Goal: Information Seeking & Learning: Find contact information

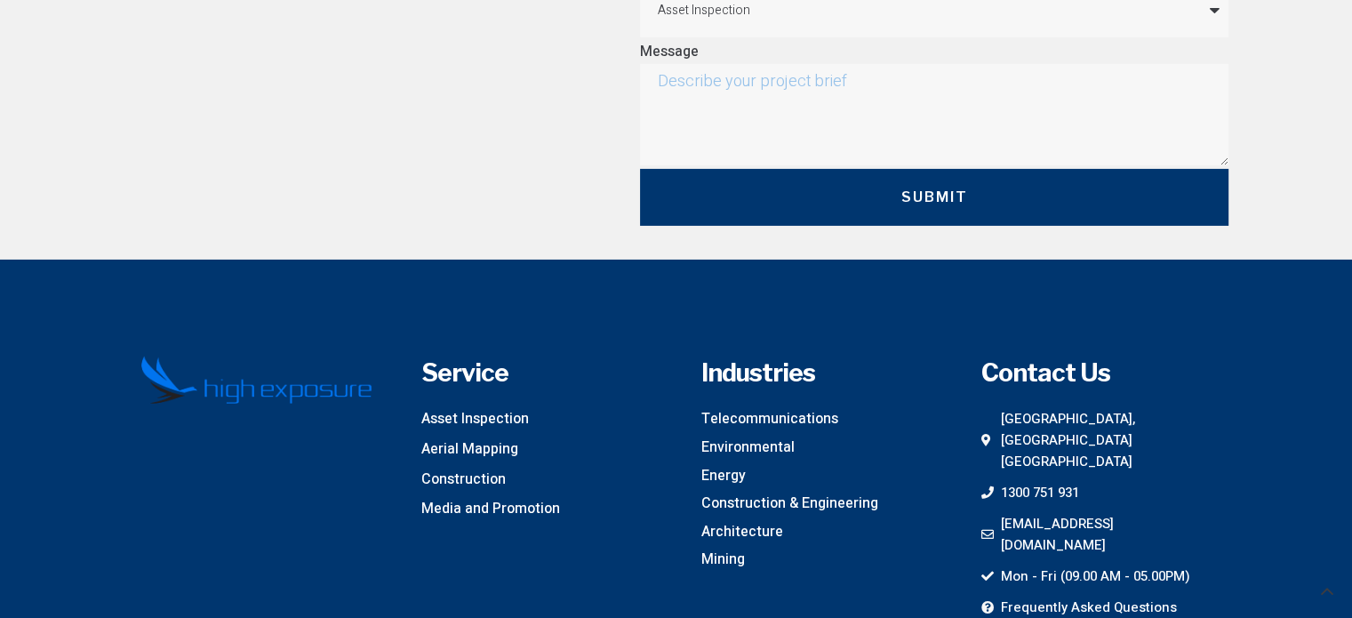
scroll to position [5937, 0]
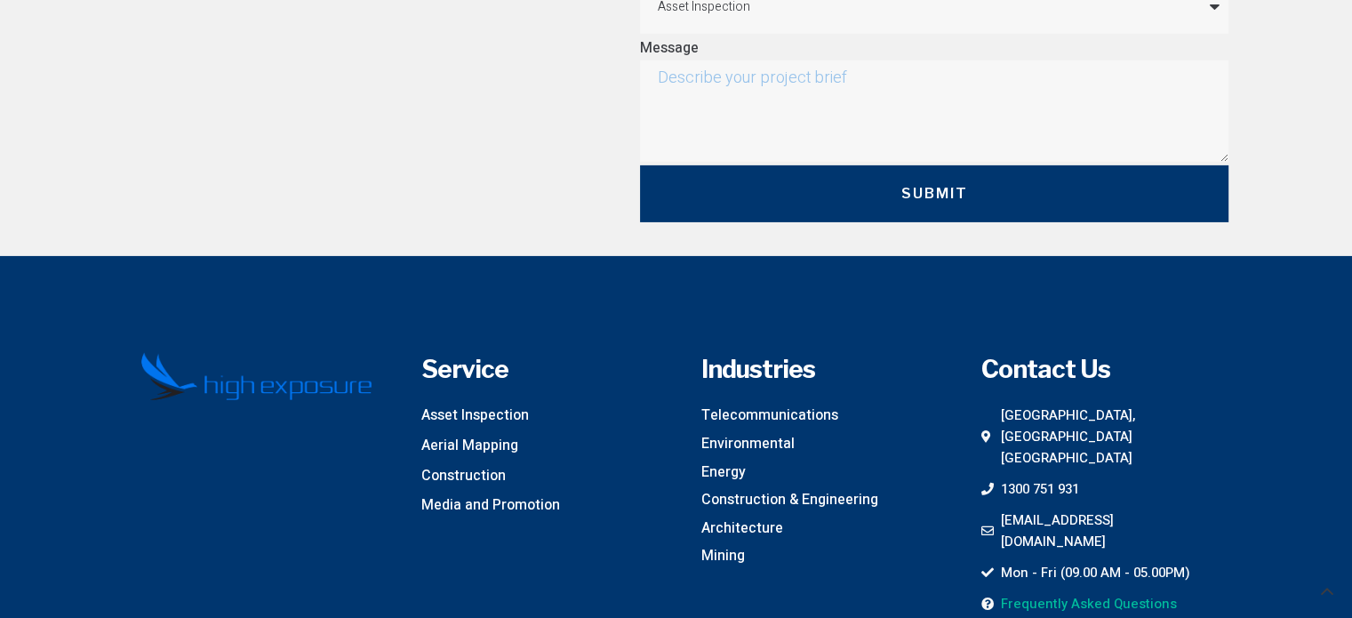
click at [1083, 593] on span "Frequently Asked Questions" at bounding box center [1086, 603] width 180 height 21
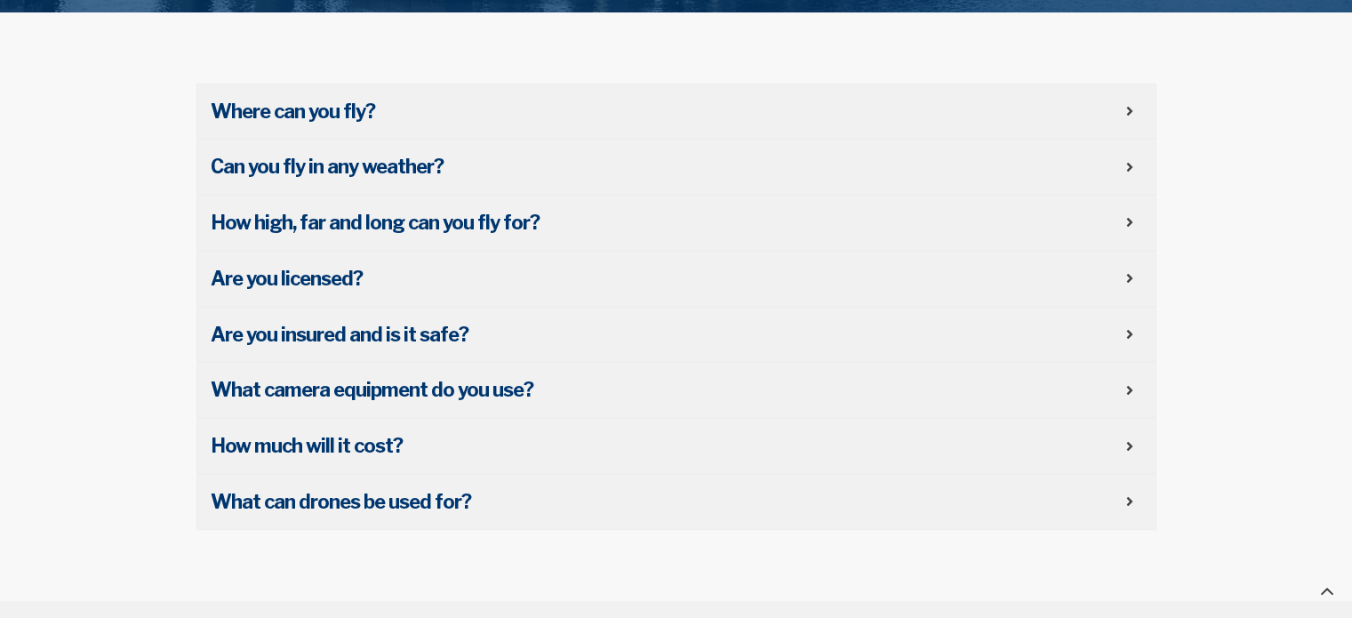
scroll to position [554, 0]
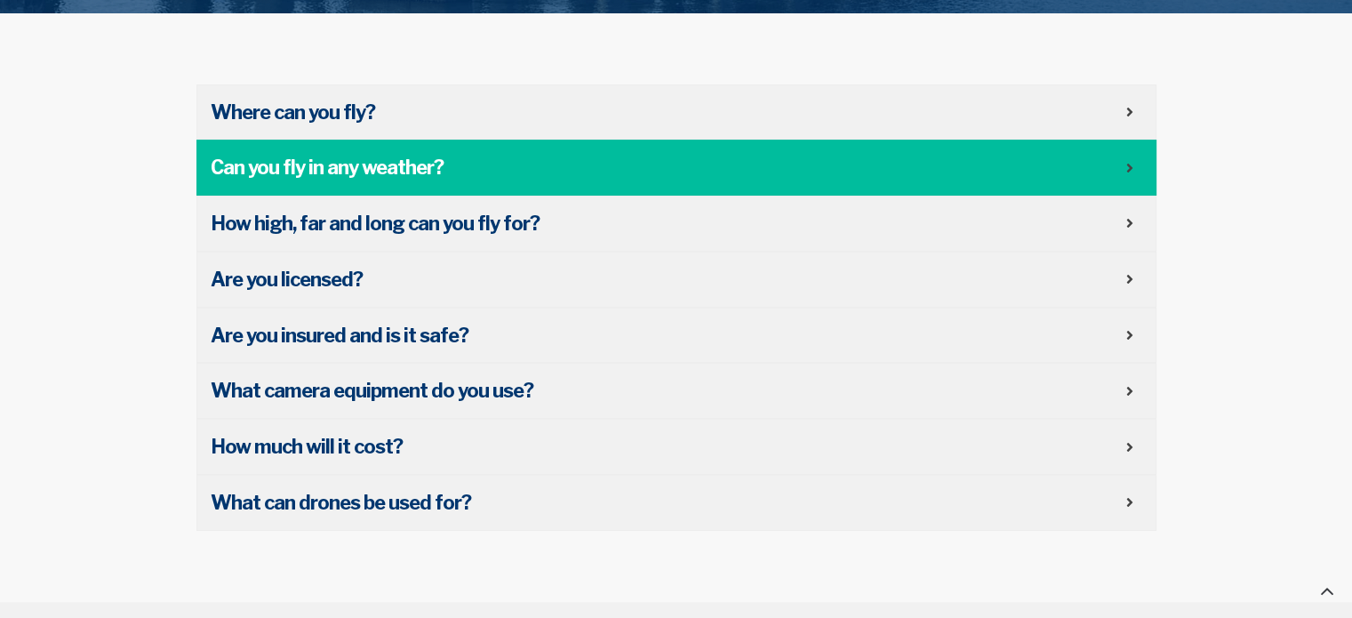
click at [1131, 176] on div "Can you fly in any weather?" at bounding box center [676, 168] width 960 height 56
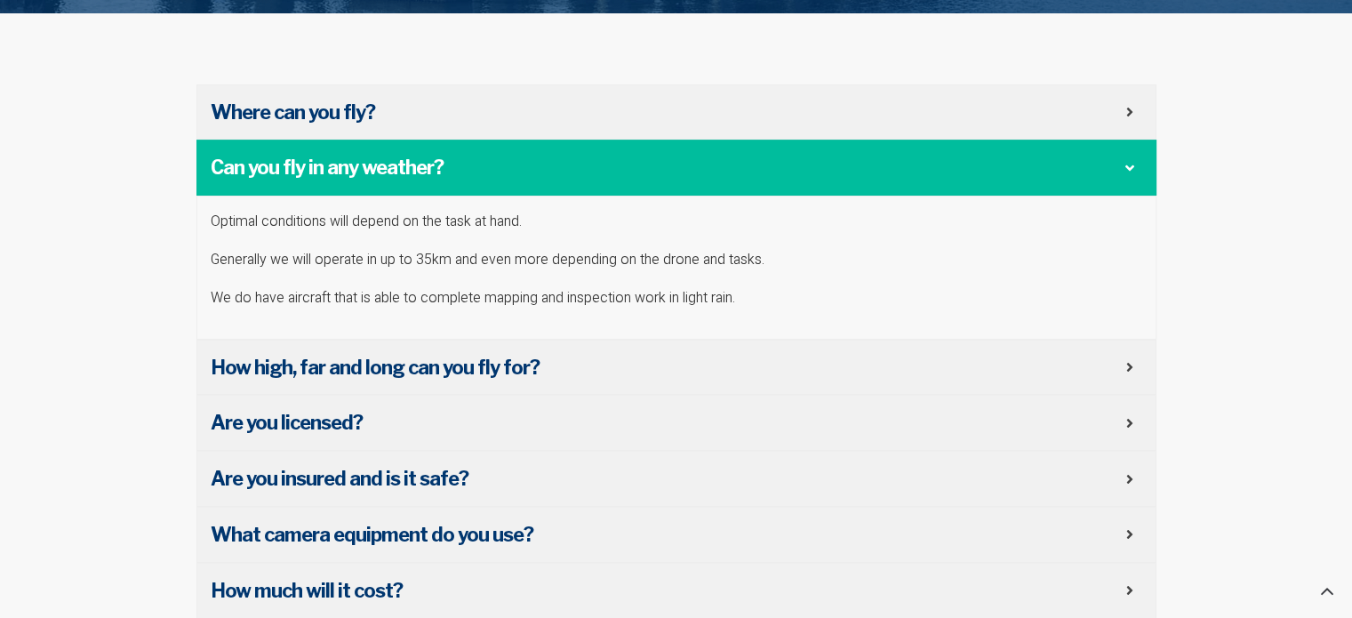
click at [1131, 176] on div "Can you fly in any weather?" at bounding box center [676, 168] width 960 height 56
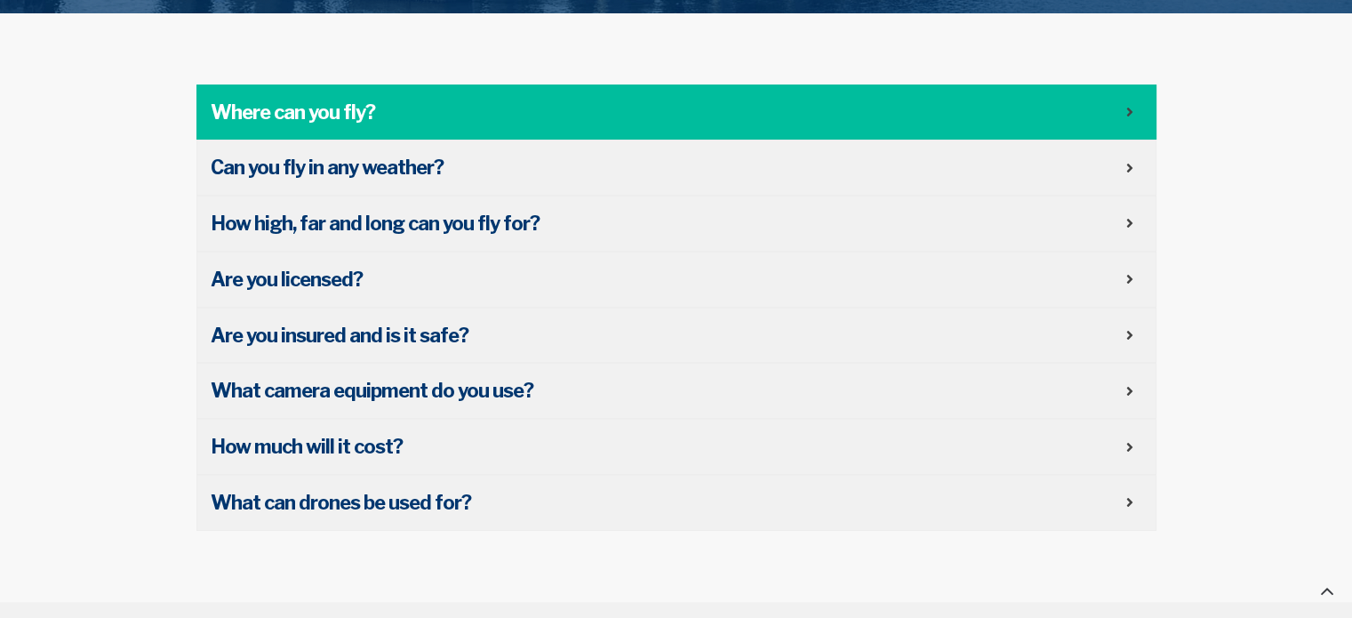
click at [1127, 120] on div "Where can you fly?" at bounding box center [676, 112] width 960 height 56
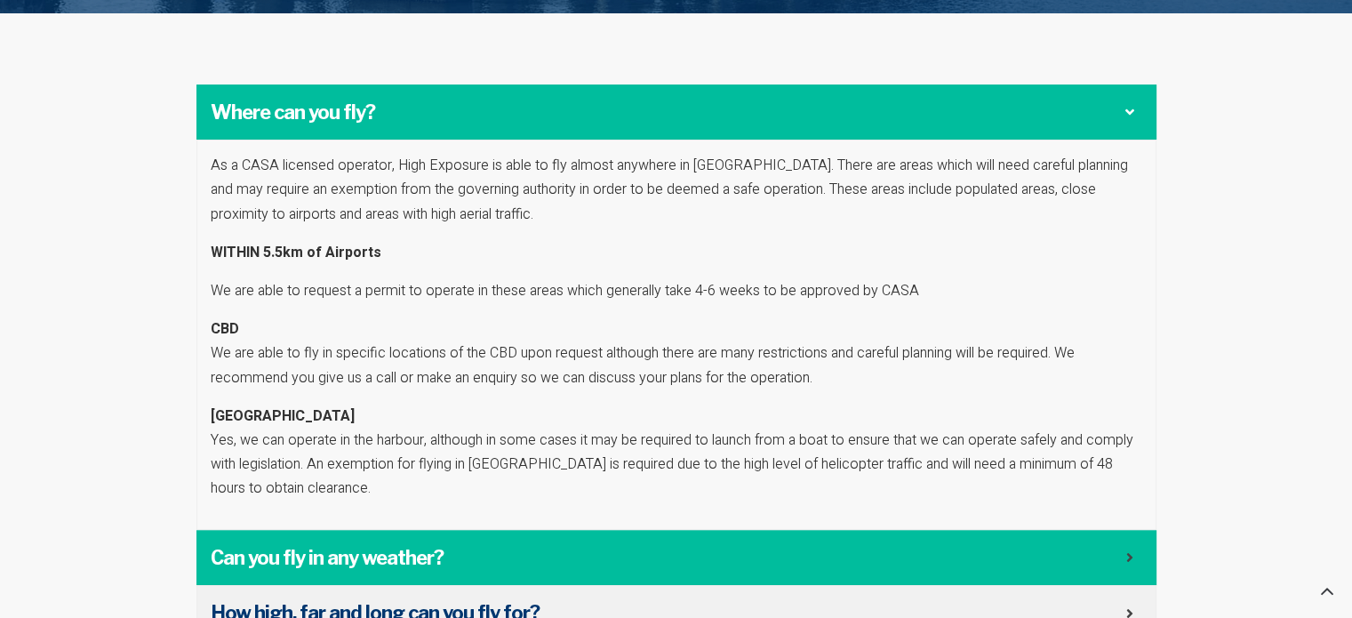
click at [1103, 550] on span "Can you fly in any weather?" at bounding box center [668, 558] width 915 height 28
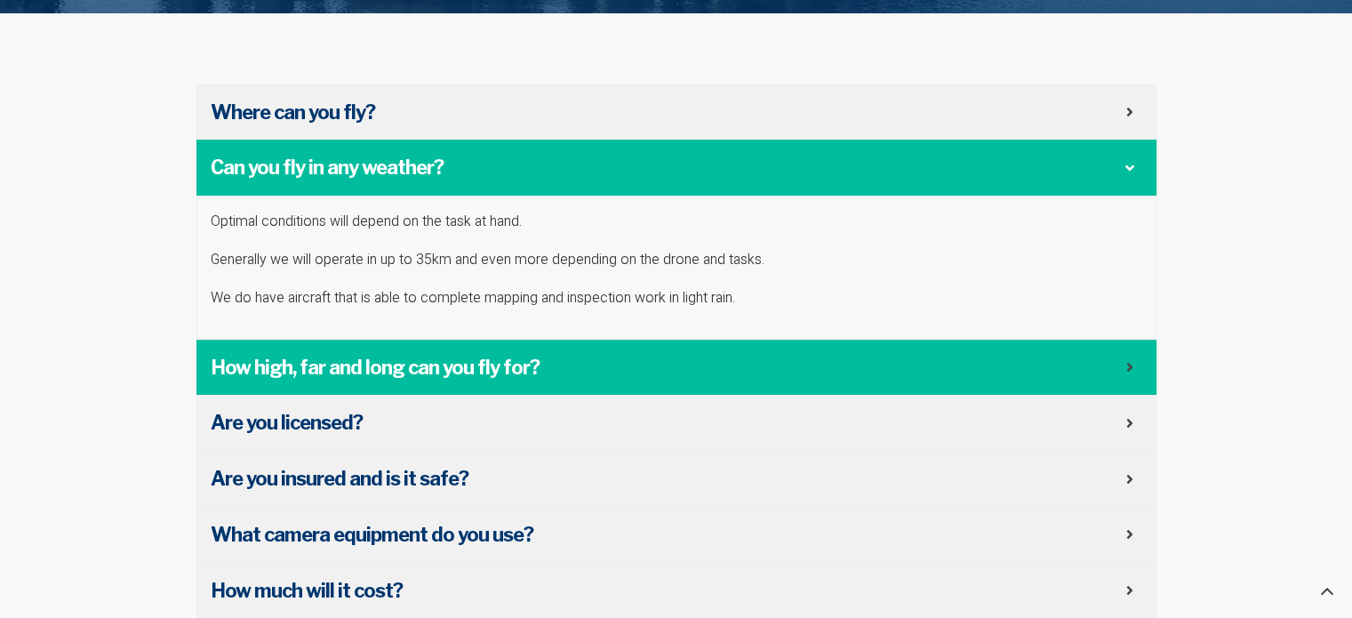
click at [1148, 355] on div "How high, far and long can you fly for?" at bounding box center [676, 368] width 960 height 56
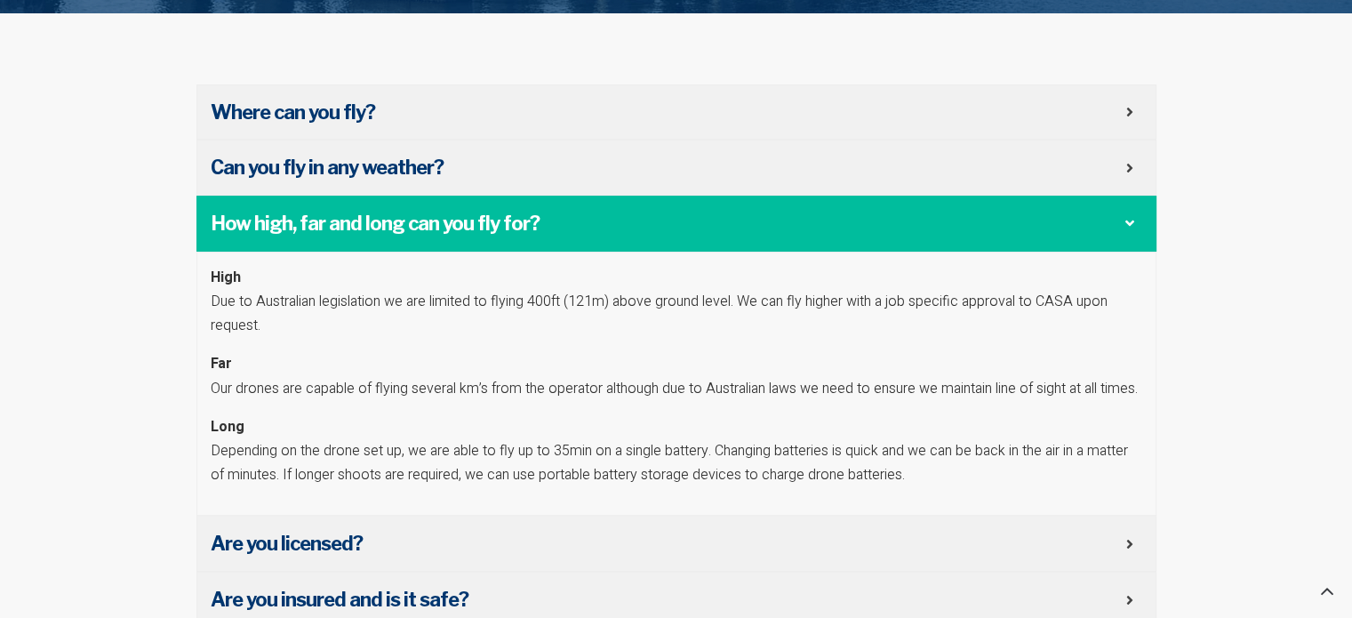
click at [1248, 507] on section "Where can you fly? As a CASA licensed operator, High Exposure is able to fly al…" at bounding box center [676, 439] width 1352 height 853
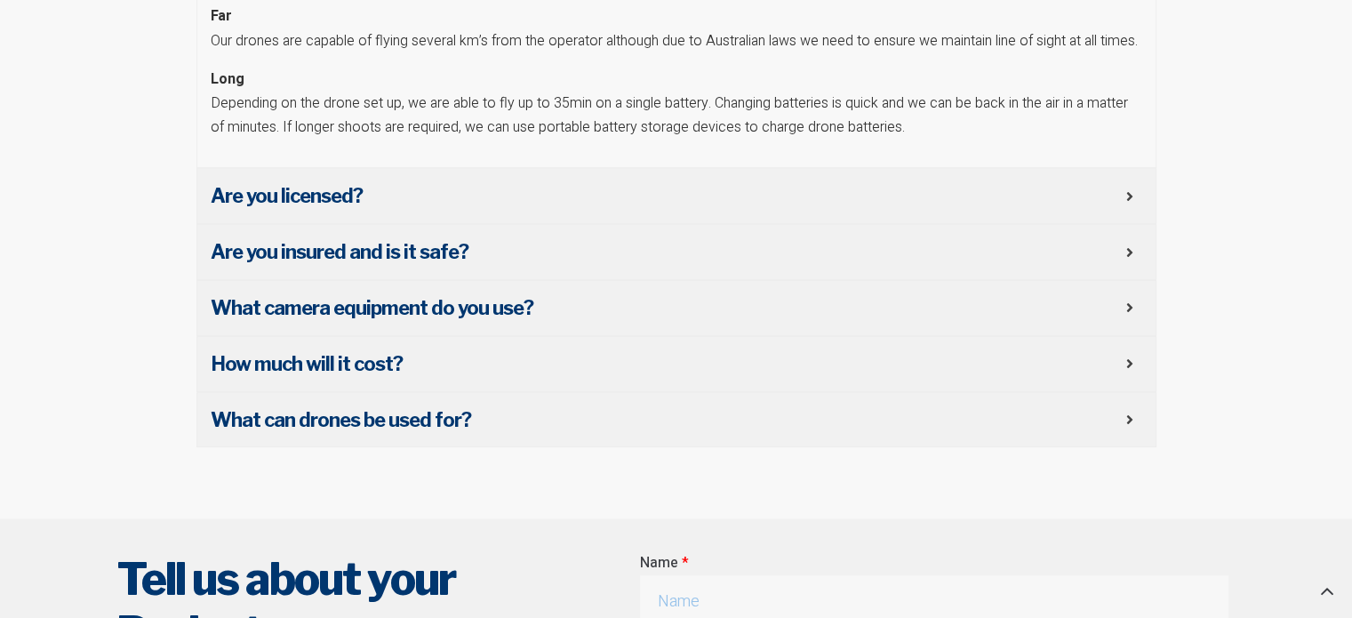
scroll to position [909, 0]
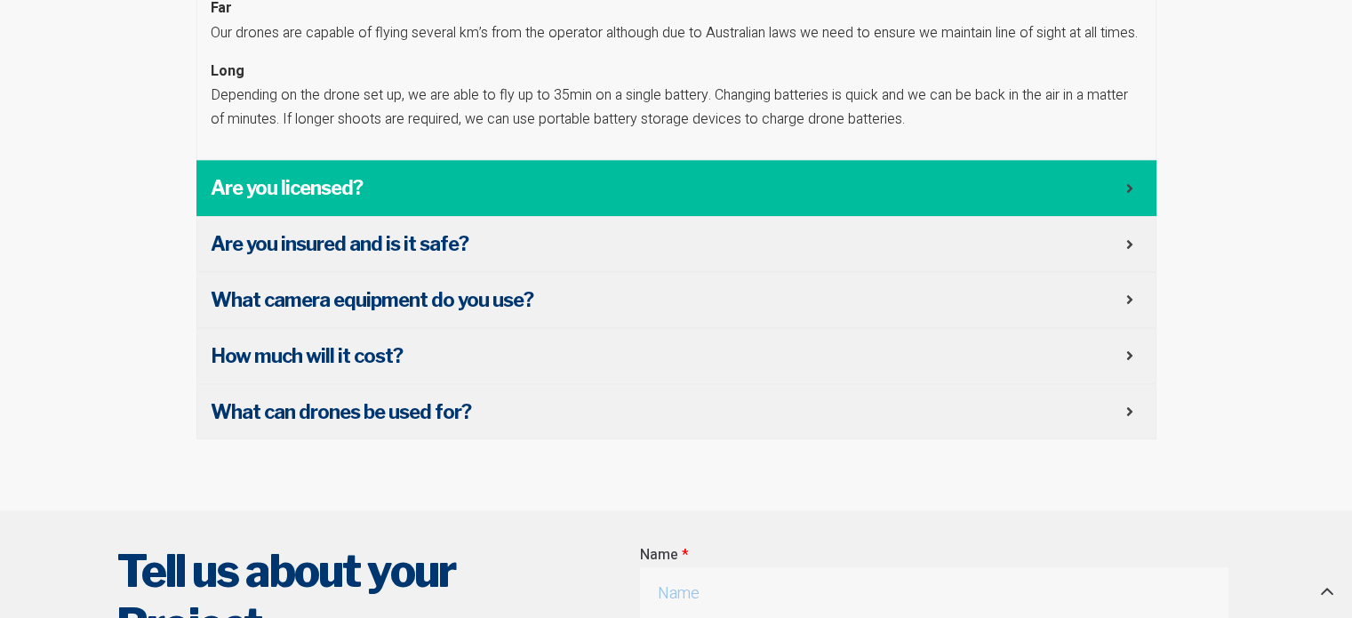
click at [1113, 202] on span "Are you licensed?" at bounding box center [668, 188] width 915 height 28
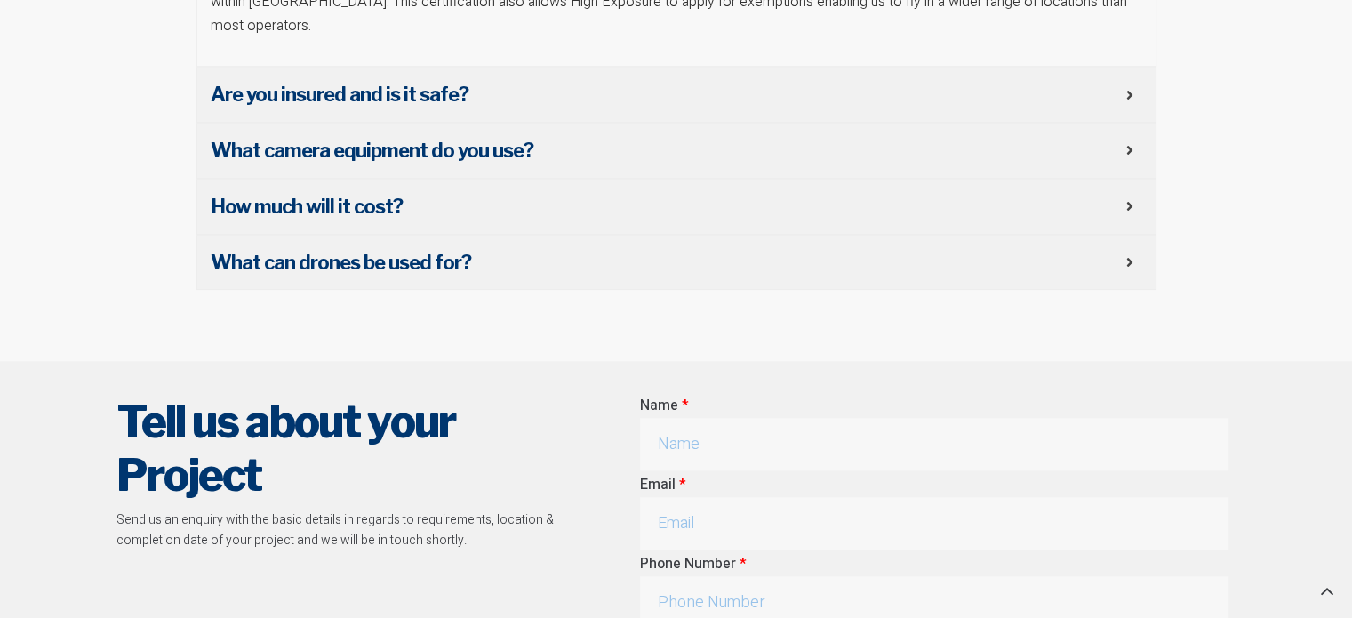
scroll to position [821, 0]
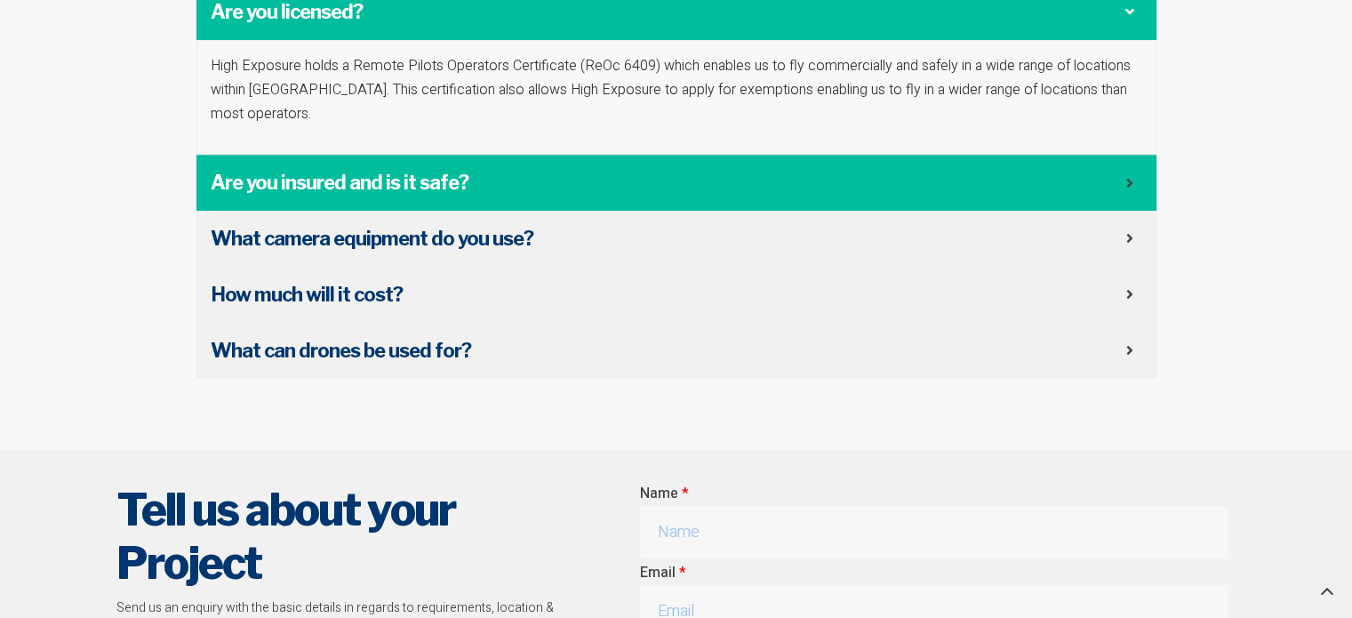
click at [1116, 171] on span "Are you insured and is it safe?" at bounding box center [668, 183] width 915 height 28
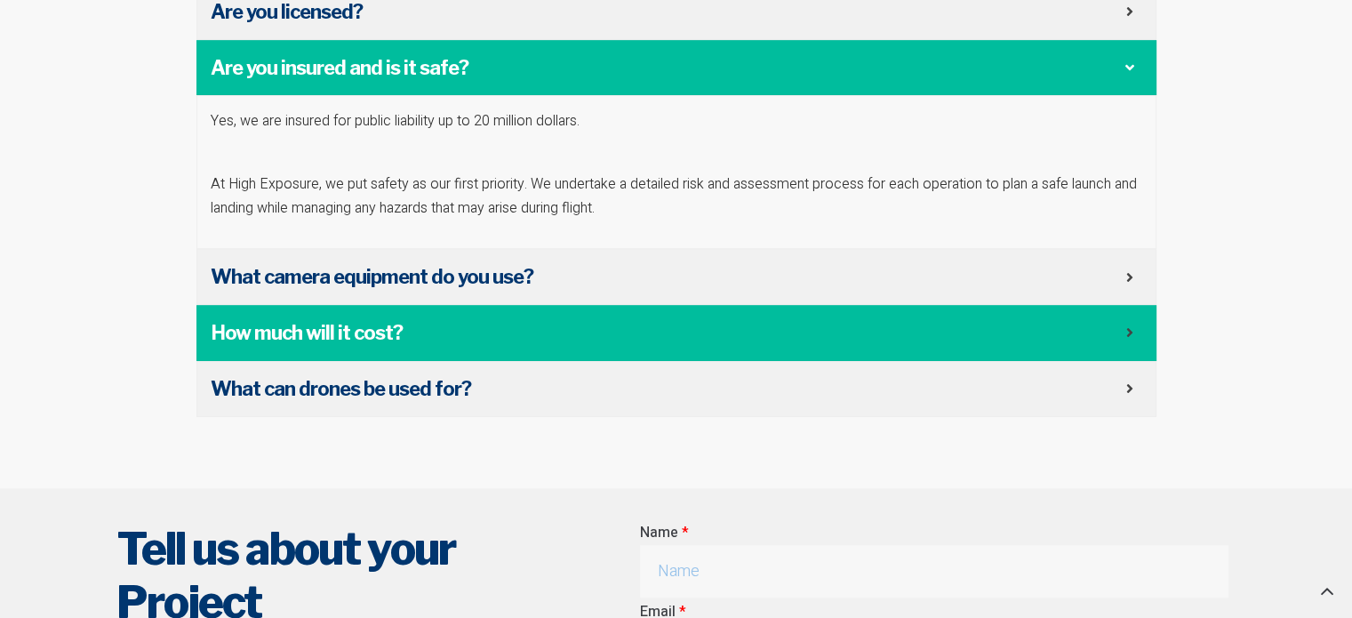
click at [1106, 305] on div "How much will it cost?" at bounding box center [676, 333] width 960 height 56
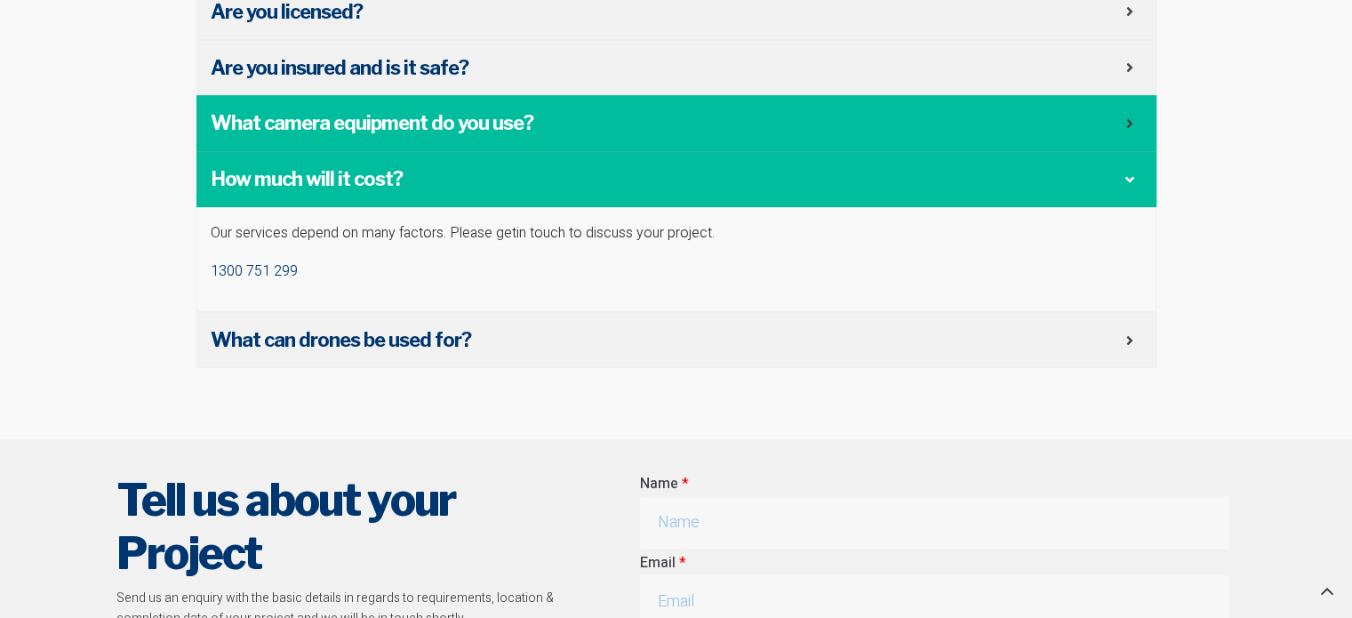
click at [1119, 118] on span "What camera equipment do you use?" at bounding box center [668, 123] width 915 height 28
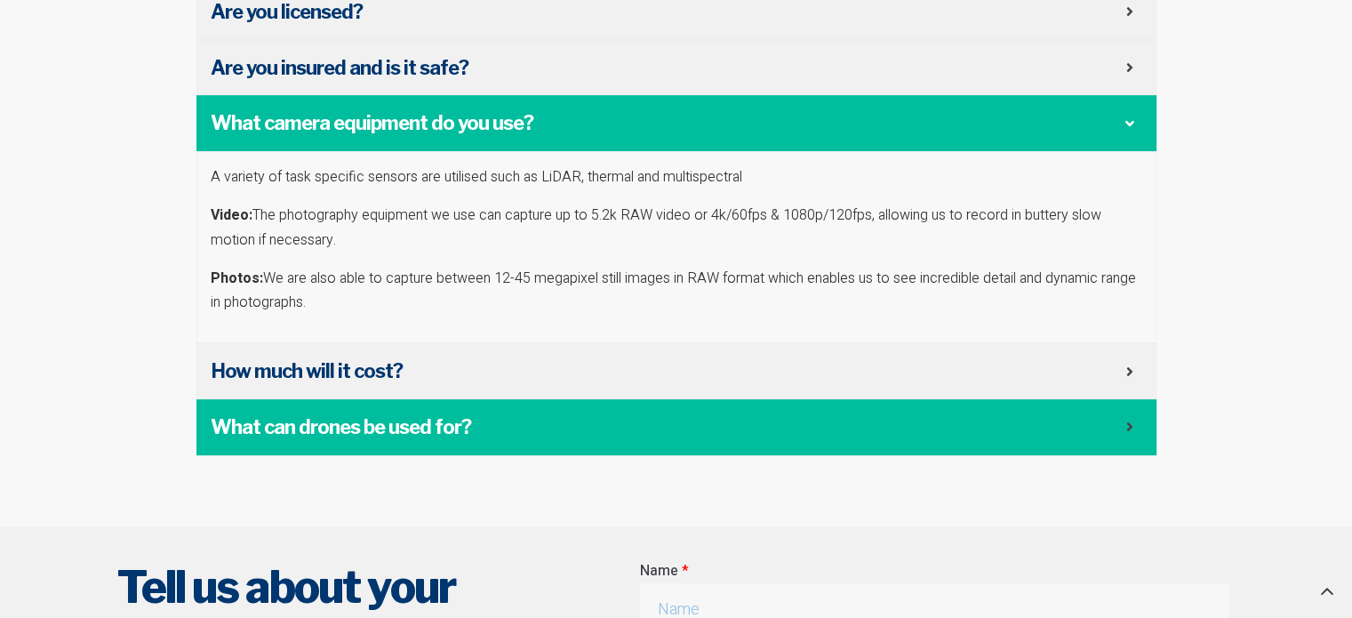
click at [1099, 420] on span "What can drones be used for?" at bounding box center [668, 427] width 915 height 28
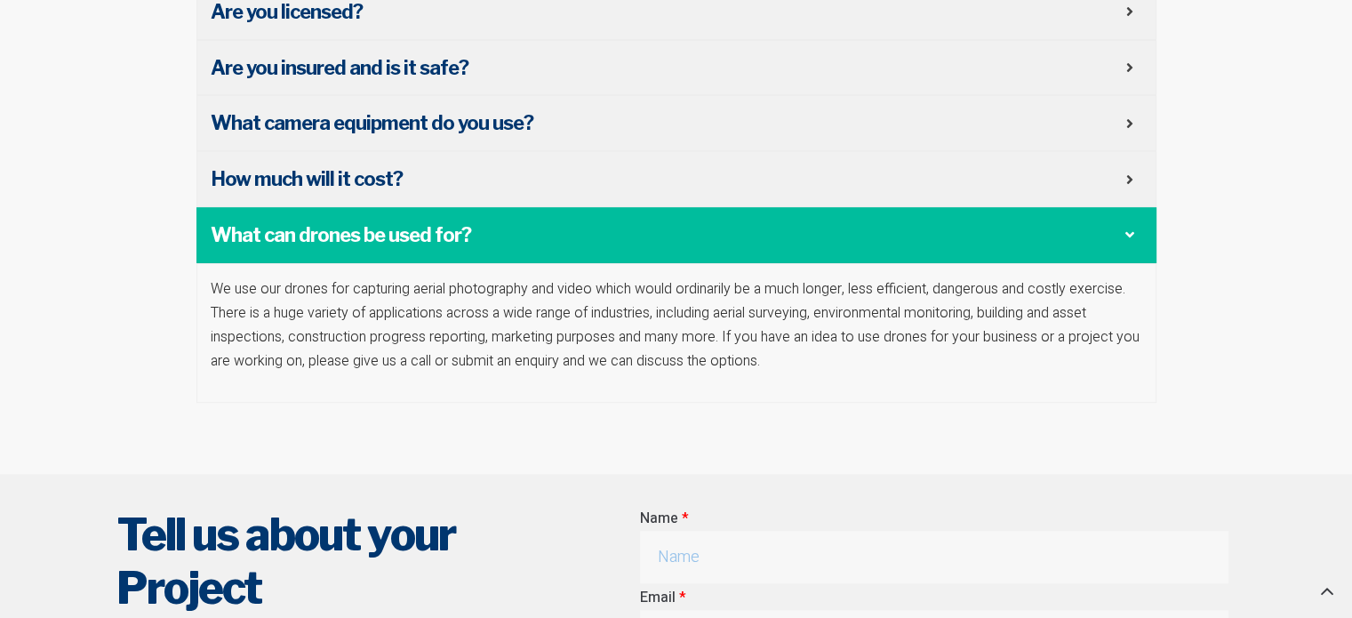
click at [1180, 351] on section "Where can you fly? As a CASA licensed operator, High Exposure is able to fly al…" at bounding box center [676, 110] width 1352 height 728
click at [1252, 358] on section "Where can you fly? As a CASA licensed operator, High Exposure is able to fly al…" at bounding box center [676, 110] width 1352 height 728
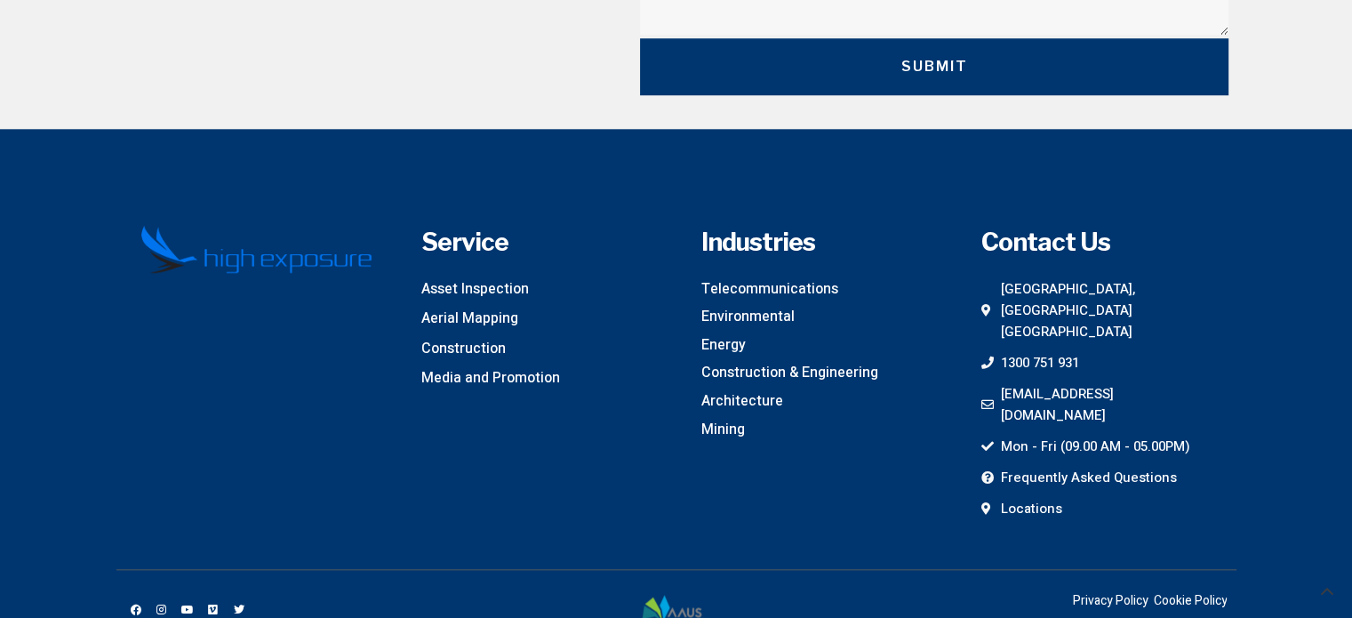
scroll to position [1844, 0]
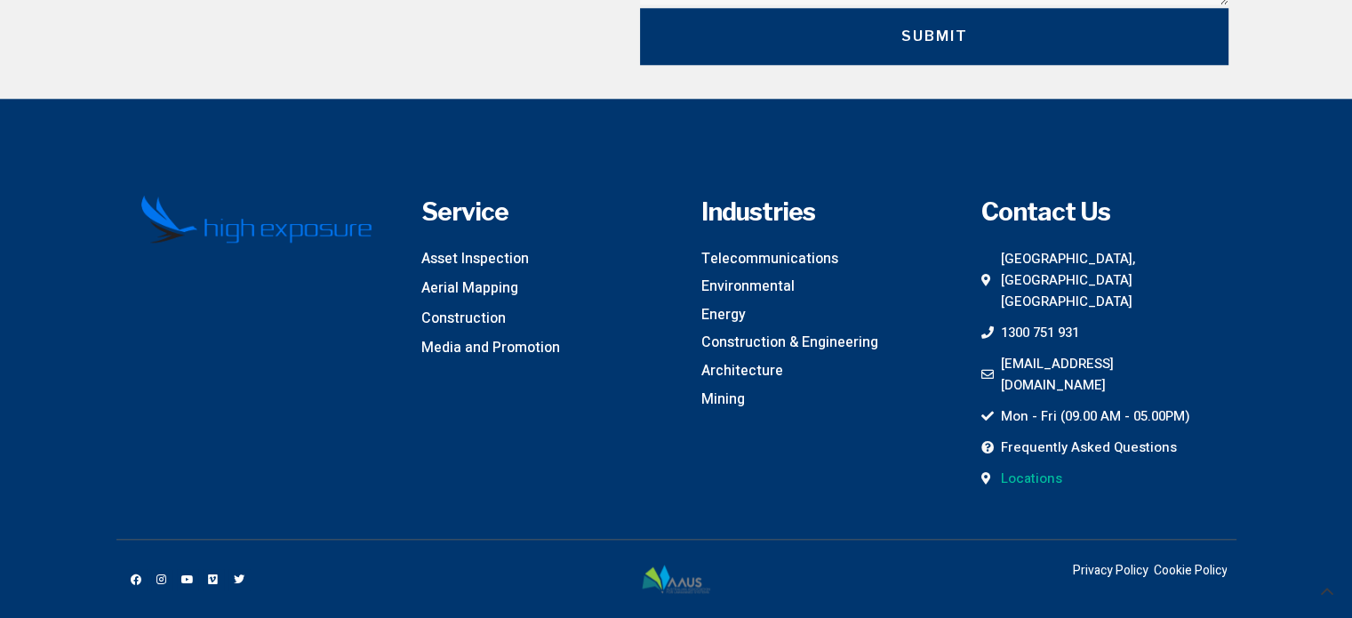
click at [1006, 468] on span "Locations" at bounding box center [1029, 478] width 66 height 21
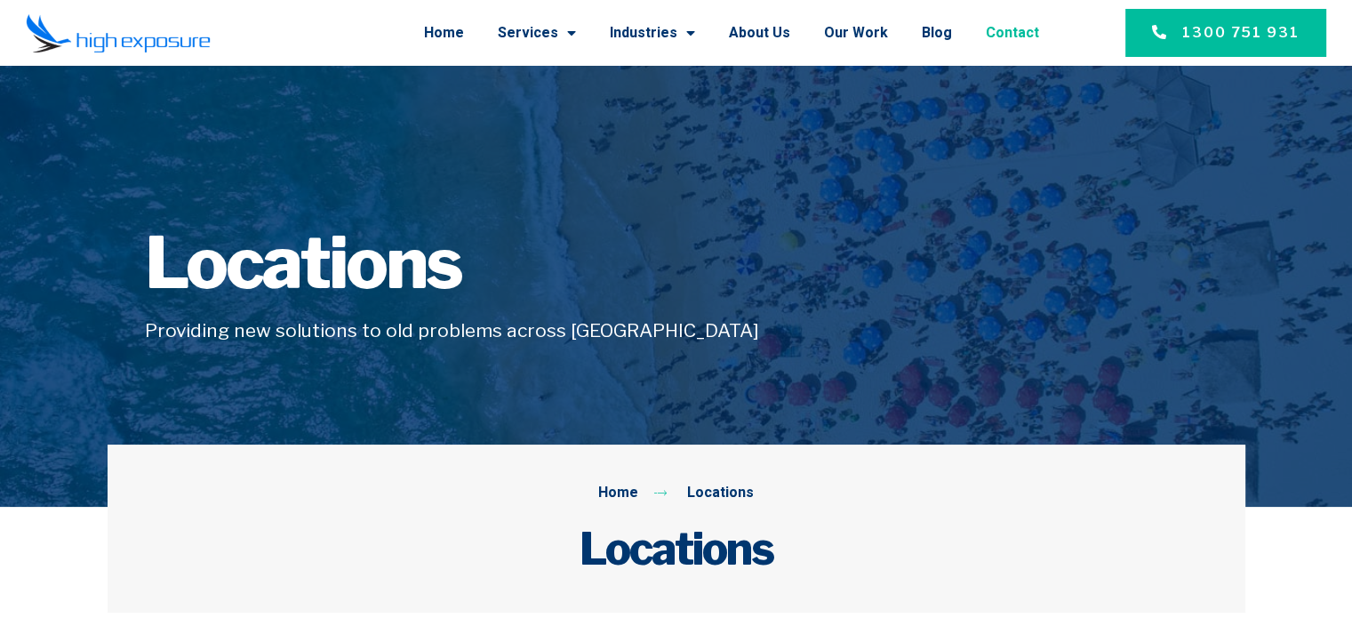
click at [1019, 32] on link "Contact" at bounding box center [1012, 33] width 53 height 46
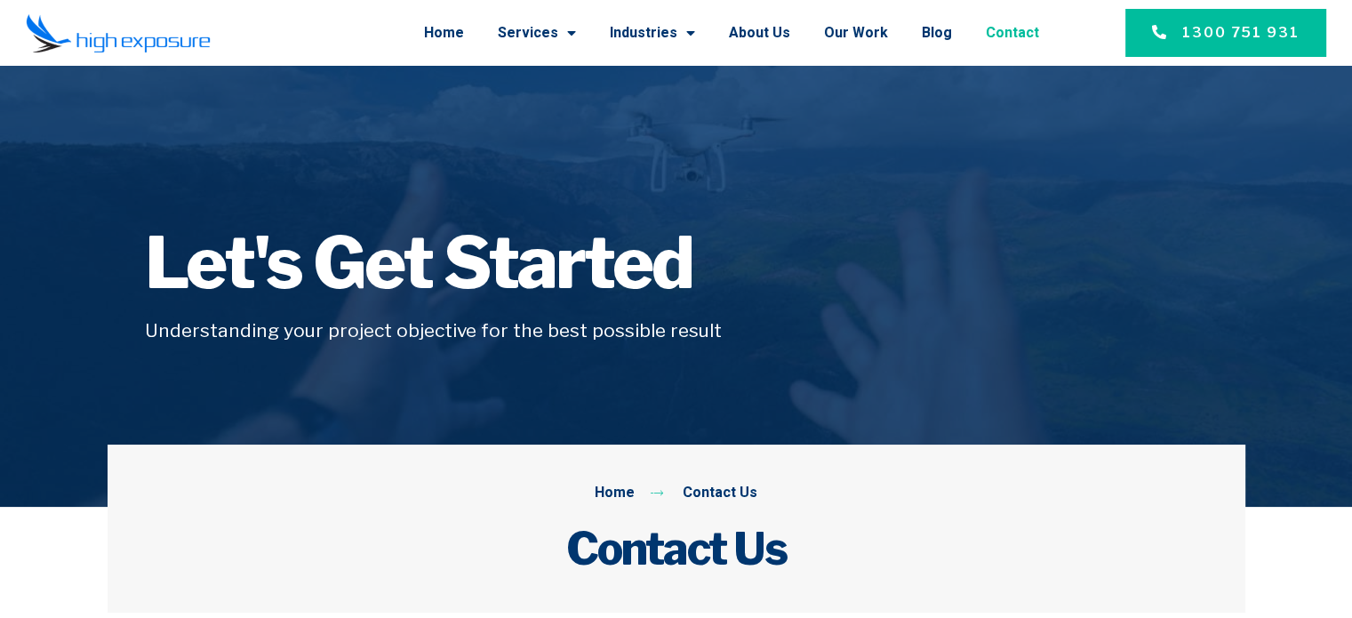
click at [943, 486] on ul "Home Contact Us" at bounding box center [676, 493] width 1077 height 23
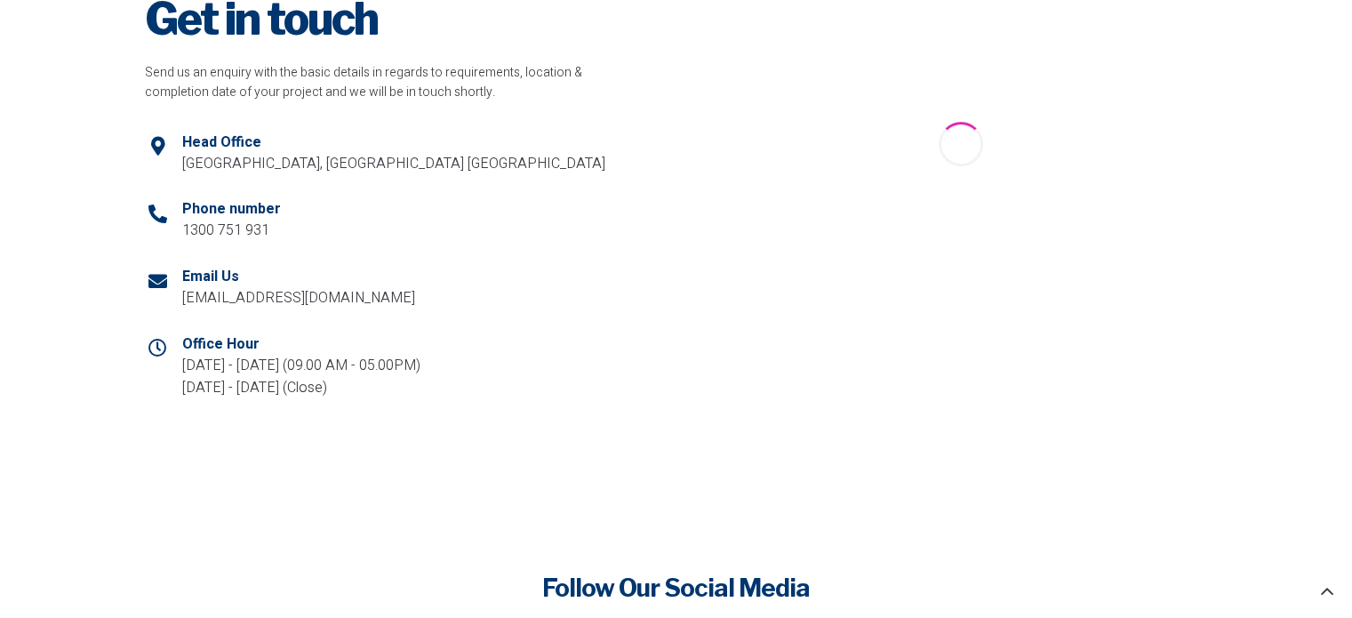
scroll to position [654, 0]
